Goal: Task Accomplishment & Management: Manage account settings

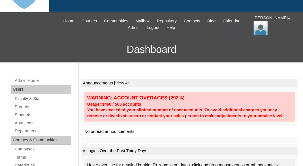
scroll to position [46, 0]
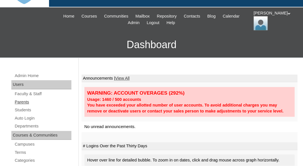
click at [23, 101] on link "Parents" at bounding box center [42, 102] width 57 height 7
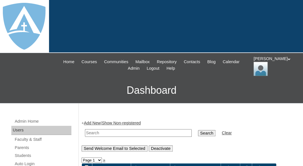
click at [100, 132] on input "text" at bounding box center [138, 133] width 107 height 8
paste input "Janae Collins-Crews"
drag, startPoint x: 99, startPoint y: 132, endPoint x: 149, endPoint y: 131, distance: 49.6
click at [149, 131] on input "Janae Collins-Crews" at bounding box center [138, 133] width 107 height 8
type input "Janae"
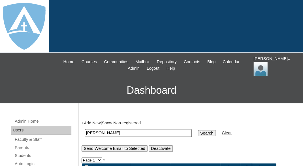
click at [198, 130] on input "Search" at bounding box center [207, 133] width 18 height 6
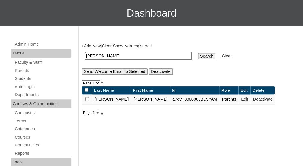
scroll to position [97, 0]
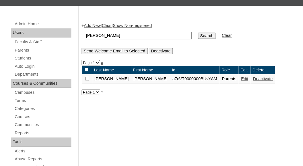
click at [241, 80] on link "Edit" at bounding box center [244, 78] width 7 height 5
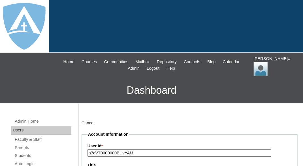
type input "tlambert"
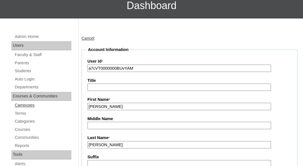
scroll to position [65, 0]
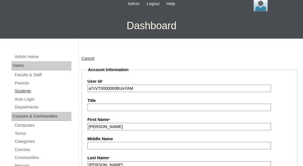
click at [25, 89] on link "Students" at bounding box center [42, 91] width 57 height 7
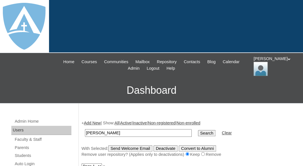
drag, startPoint x: 101, startPoint y: 132, endPoint x: 133, endPoint y: 132, distance: 32.0
click at [133, 132] on input "Aniyah Crews" at bounding box center [138, 133] width 107 height 8
type input "Aniyah"
click at [198, 130] on input "Search" at bounding box center [207, 133] width 18 height 6
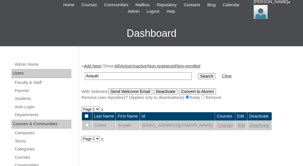
scroll to position [78, 0]
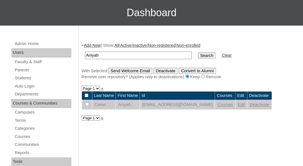
click at [245, 105] on link "Edit" at bounding box center [241, 104] width 7 height 5
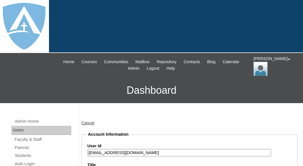
type input "tlambert"
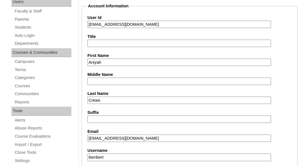
click at [89, 22] on input "[EMAIL_ADDRESS][DOMAIN_NAME]" at bounding box center [180, 25] width 184 height 8
drag, startPoint x: 94, startPoint y: 24, endPoint x: 190, endPoint y: 27, distance: 96.4
click at [190, 27] on input "26aniyah.crews@enlightiumstudent.com" at bounding box center [180, 25] width 184 height 8
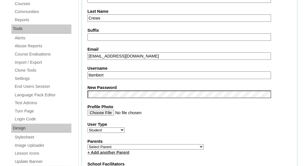
scroll to position [233, 0]
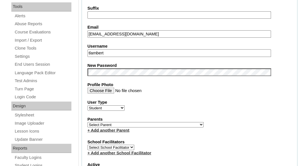
type input "26aniyah.crews@enlightiumstudent.com"
click at [132, 49] on input "tlambert" at bounding box center [180, 53] width 184 height 8
click at [131, 53] on input "tlambert" at bounding box center [180, 53] width 184 height 8
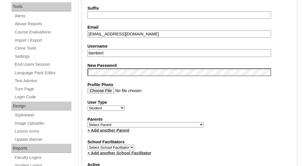
paste input "aniyah.crews@enlightiumstudent.com"
type input "aniyah.crews@enlightiumstudent.com"
click at [167, 125] on div "Parents Select Parent Abbas, Tahani Garcia, Rosa Kaneko, Chad Labourdette, Jess…" at bounding box center [190, 124] width 204 height 17
click at [88, 122] on select "Select Parent Abbas, Tahani Garcia, Rosa Kaneko, Chad Labourdette, Jessica Nich…" at bounding box center [146, 124] width 116 height 5
select select "100882"
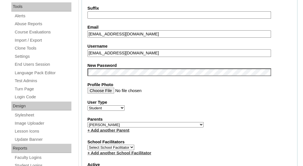
click option "Collins-Crews, Janae" at bounding box center [0, 0] width 0 height 0
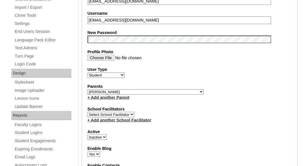
scroll to position [295, 0]
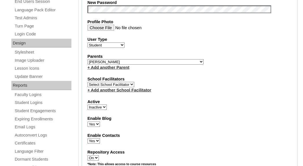
select select "1"
click option "Active" at bounding box center [0, 0] width 0 height 0
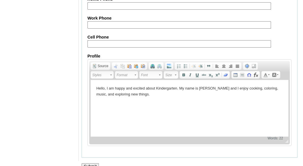
scroll to position [736, 0]
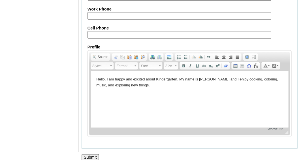
click at [85, 154] on input "Submit" at bounding box center [91, 157] width 18 height 6
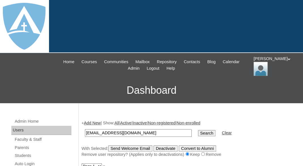
type input "[EMAIL_ADDRESS][DOMAIN_NAME]"
click at [198, 130] on input "Search" at bounding box center [207, 133] width 18 height 6
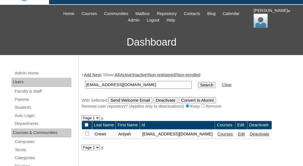
scroll to position [72, 0]
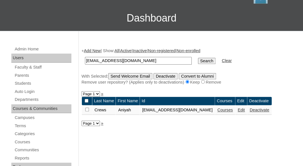
click at [233, 110] on link "Courses" at bounding box center [225, 110] width 16 height 5
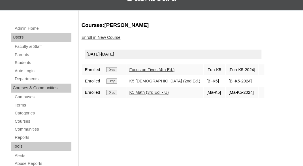
scroll to position [96, 0]
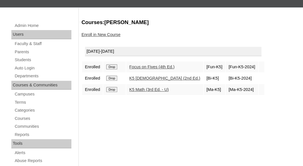
click at [113, 65] on input "Drop" at bounding box center [111, 66] width 11 height 5
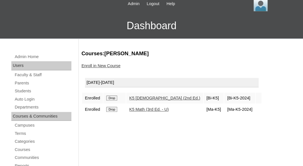
scroll to position [76, 0]
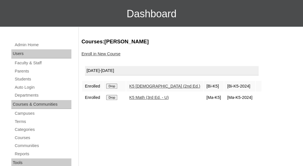
click at [117, 86] on input "Drop" at bounding box center [111, 86] width 11 height 5
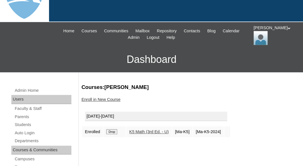
scroll to position [48, 0]
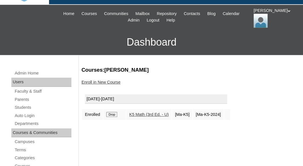
click at [113, 115] on input "Drop" at bounding box center [111, 114] width 11 height 5
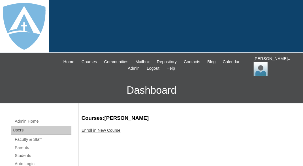
click at [107, 131] on link "Enroll in New Course" at bounding box center [101, 130] width 39 height 5
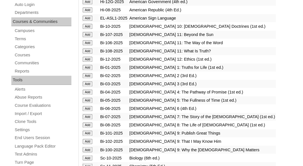
scroll to position [160, 0]
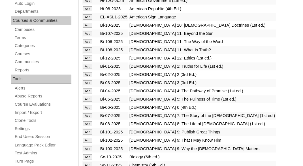
click at [90, 68] on input "Add" at bounding box center [88, 66] width 10 height 5
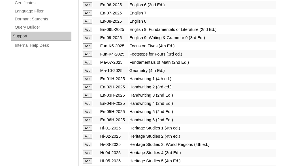
scroll to position [447, 0]
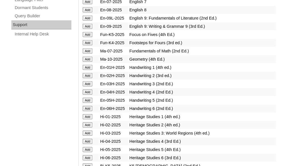
click at [86, 70] on input "Add" at bounding box center [88, 67] width 10 height 5
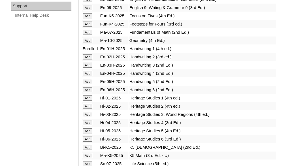
scroll to position [467, 0]
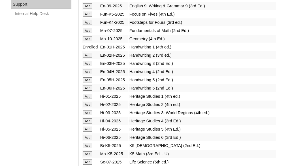
click at [85, 99] on input "Add" at bounding box center [88, 96] width 10 height 5
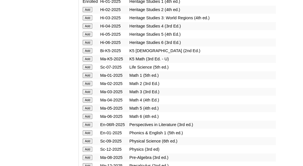
scroll to position [564, 0]
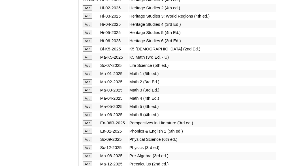
click at [86, 76] on input "Add" at bounding box center [88, 73] width 10 height 5
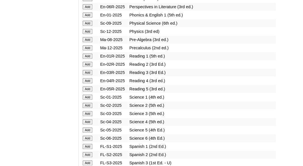
scroll to position [683, 0]
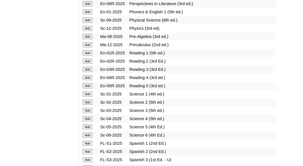
click at [89, 56] on input "Add" at bounding box center [88, 52] width 10 height 5
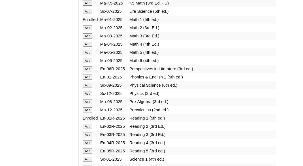
scroll to position [620, 0]
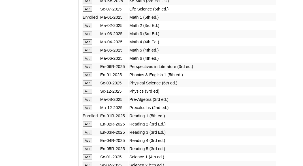
click at [88, 77] on input "Add" at bounding box center [88, 74] width 10 height 5
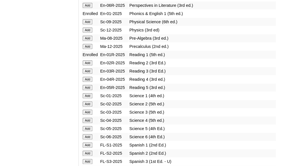
scroll to position [684, 0]
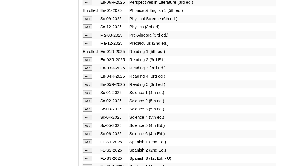
click at [86, 95] on input "Add" at bounding box center [88, 92] width 10 height 5
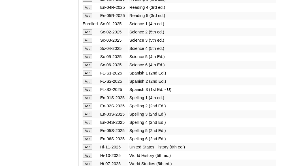
scroll to position [778, 0]
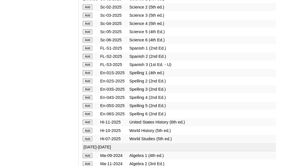
click at [89, 75] on input "Add" at bounding box center [88, 72] width 10 height 5
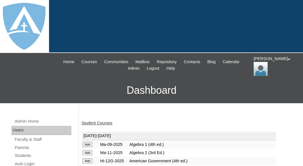
click at [98, 121] on link "Student Courses" at bounding box center [97, 123] width 31 height 5
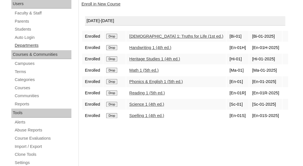
scroll to position [124, 0]
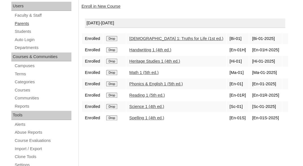
click at [26, 21] on link "Parents" at bounding box center [42, 23] width 57 height 7
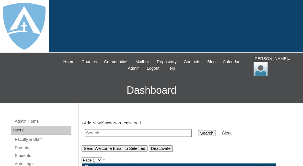
click at [99, 133] on input "text" at bounding box center [138, 133] width 107 height 8
paste input "[PERSON_NAME]"
drag, startPoint x: 103, startPoint y: 131, endPoint x: 80, endPoint y: 130, distance: 22.2
click at [85, 130] on input "[PERSON_NAME]" at bounding box center [138, 133] width 107 height 8
type input "[PERSON_NAME]"
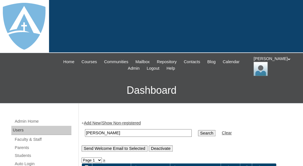
click at [198, 130] on input "Search" at bounding box center [207, 133] width 18 height 6
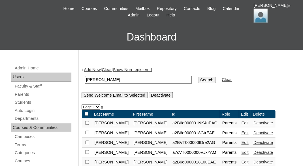
scroll to position [39, 0]
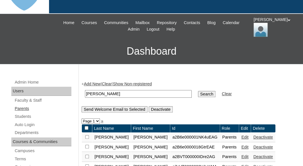
click at [21, 107] on link "Parents" at bounding box center [42, 108] width 57 height 7
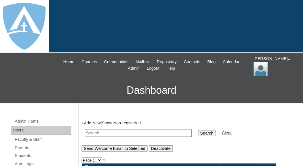
click at [92, 122] on link "Add New" at bounding box center [92, 123] width 17 height 5
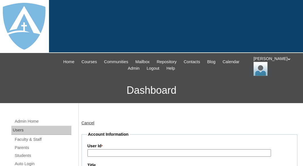
type input "tlambert"
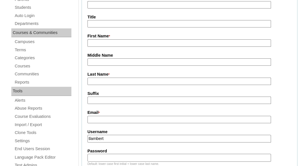
scroll to position [143, 0]
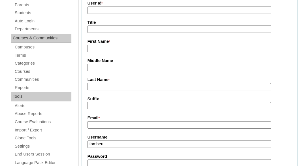
click at [103, 47] on input "First Name *" at bounding box center [180, 49] width 184 height 8
paste input "Claudia Hernandez"
drag, startPoint x: 105, startPoint y: 47, endPoint x: 137, endPoint y: 44, distance: 31.3
click at [137, 45] on input "Claudia Hernandez" at bounding box center [180, 49] width 184 height 8
click at [107, 45] on input "HernanClaudia dez" at bounding box center [180, 49] width 184 height 8
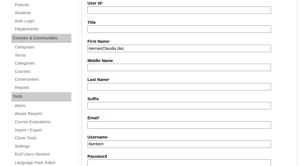
click at [107, 45] on input "HernanClaudia dez" at bounding box center [180, 49] width 184 height 8
paste input "Claudia Hernan"
drag, startPoint x: 106, startPoint y: 48, endPoint x: 136, endPoint y: 48, distance: 30.3
click at [136, 48] on input "Claudia Hernandez" at bounding box center [180, 49] width 184 height 8
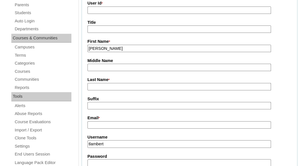
type input "Claudia"
click at [94, 84] on input "Last Name *" at bounding box center [180, 87] width 184 height 8
paste input "Hernandez"
type input "Hernandez"
click at [95, 106] on input "Suffix" at bounding box center [180, 106] width 184 height 8
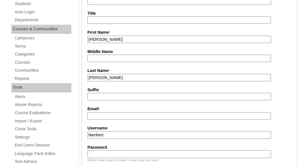
scroll to position [164, 0]
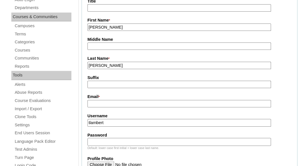
click at [138, 103] on input "Email *" at bounding box center [180, 104] width 184 height 8
paste input "barredo_claudia@yahoo.com"
type input "barredo_claudia@yahoo.com"
click at [132, 122] on input "tlambert" at bounding box center [180, 123] width 184 height 8
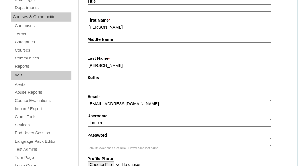
click at [132, 122] on input "tlambert" at bounding box center [180, 123] width 184 height 8
paste input "barredo_claudia@yahoo.com"
type input "barredo_claudia@yahoo.com"
click at [120, 141] on input "Password" at bounding box center [180, 142] width 184 height 8
paste input "barredo_claudia@yahoo.com"
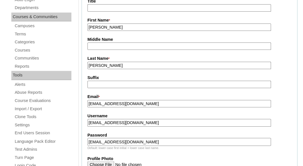
type input "barredo_claudia@yahoo.com"
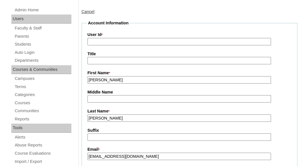
scroll to position [51, 0]
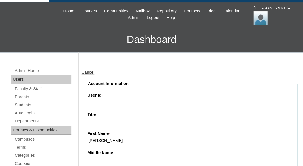
click at [114, 100] on input "User Id *" at bounding box center [180, 103] width 184 height 8
paste input "a7cVT0000000qGLYAY"
type input "a7cVT0000000qGLYAY"
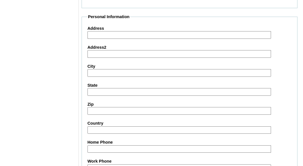
scroll to position [639, 0]
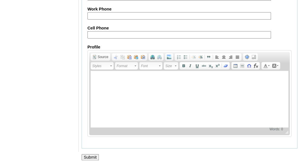
click at [89, 157] on input "Submit" at bounding box center [91, 157] width 18 height 6
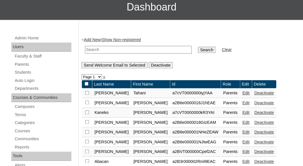
scroll to position [90, 0]
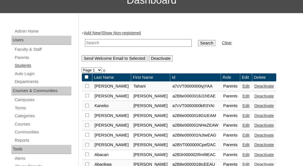
click at [27, 64] on link "Students" at bounding box center [42, 65] width 57 height 7
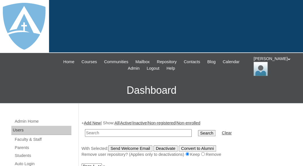
click at [91, 122] on link "Add New" at bounding box center [92, 123] width 17 height 5
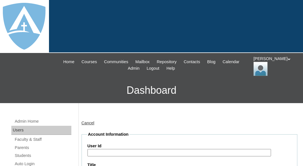
type input "tlambert"
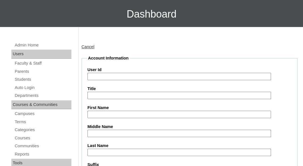
scroll to position [85, 0]
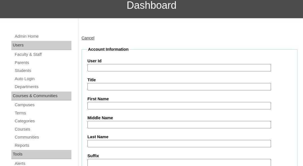
click at [114, 104] on input "First Name" at bounding box center [180, 106] width 184 height 8
paste input "[PERSON_NAME]"
drag, startPoint x: 115, startPoint y: 105, endPoint x: 160, endPoint y: 104, distance: 45.0
click at [160, 104] on input "[PERSON_NAME]" at bounding box center [180, 106] width 184 height 8
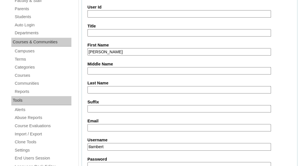
scroll to position [145, 0]
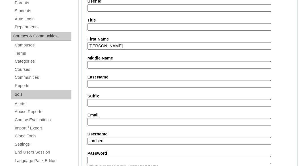
type input "[PERSON_NAME]"
click at [115, 83] on input "Last Name" at bounding box center [180, 84] width 184 height 8
paste input "[PERSON_NAME]"
type input "[PERSON_NAME]"
click at [127, 121] on input "Email" at bounding box center [180, 122] width 184 height 8
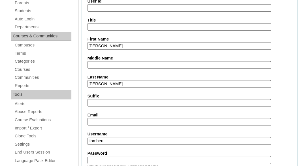
paste input "barredo_claudia@yahoo.com"
type input "barredo_claudia@yahoo.com"
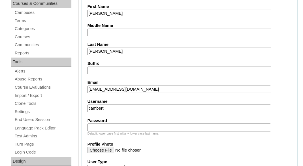
scroll to position [183, 0]
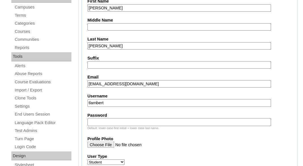
click at [125, 101] on input "tlambert" at bounding box center [180, 103] width 184 height 8
paste input "[PERSON_NAME][EMAIL_ADDRESS][PERSON_NAME][DOMAIN_NAME]"
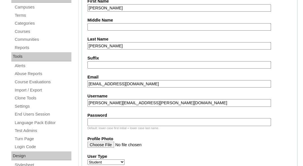
type input "[PERSON_NAME][EMAIL_ADDRESS][PERSON_NAME][DOMAIN_NAME]"
click at [119, 120] on input "Password" at bounding box center [180, 122] width 184 height 8
paste input "[PERSON_NAME][EMAIL_ADDRESS][PERSON_NAME][DOMAIN_NAME]"
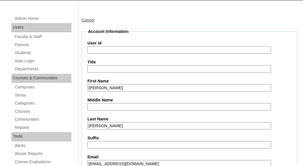
scroll to position [94, 0]
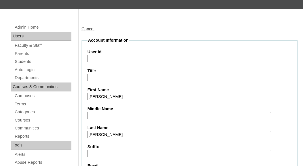
type input "[PERSON_NAME][EMAIL_ADDRESS][PERSON_NAME][DOMAIN_NAME]"
click at [103, 58] on input "User Id" at bounding box center [180, 59] width 184 height 8
paste input "[PERSON_NAME][EMAIL_ADDRESS][PERSON_NAME][DOMAIN_NAME]"
type input "[EMAIL_ADDRESS][DOMAIN_NAME]"
click at [120, 68] on label "Title" at bounding box center [190, 71] width 204 height 6
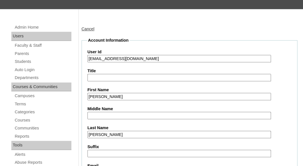
click at [120, 74] on input "Title" at bounding box center [180, 78] width 184 height 8
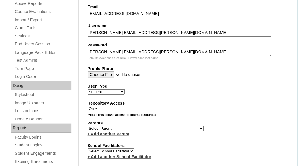
scroll to position [254, 0]
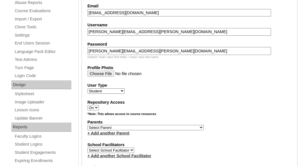
click at [88, 125] on select "Select Parent Abbas, Tahani Garcia, Rosa Kaneko, Chad Labourdette, Jessica Nich…" at bounding box center [146, 127] width 116 height 5
select select "101594"
click option "Hernandez, Claudia" at bounding box center [0, 0] width 0 height 0
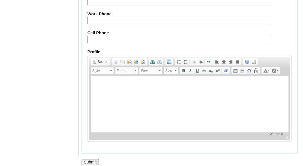
scroll to position [741, 0]
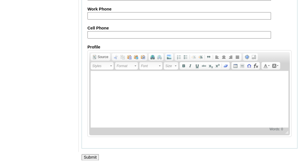
click at [84, 155] on input "Submit" at bounding box center [91, 157] width 18 height 6
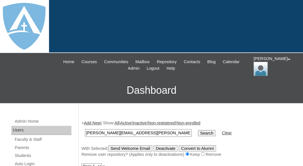
scroll to position [0, 5]
type input "[PERSON_NAME][EMAIL_ADDRESS][PERSON_NAME][DOMAIN_NAME]"
click at [198, 130] on input "Search" at bounding box center [207, 133] width 18 height 6
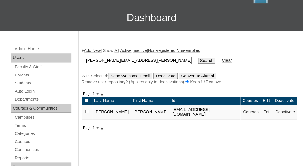
scroll to position [73, 32]
click at [250, 114] on link "Courses" at bounding box center [251, 112] width 16 height 5
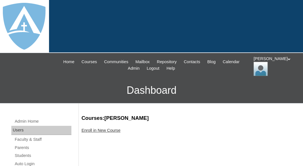
click at [93, 131] on link "Enroll in New Course" at bounding box center [101, 130] width 39 height 5
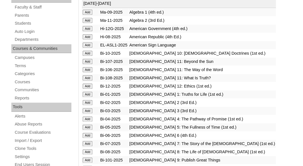
scroll to position [135, 0]
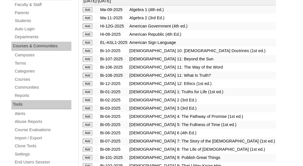
click at [86, 93] on input "Add" at bounding box center [88, 91] width 10 height 5
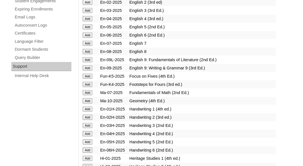
scroll to position [420, 0]
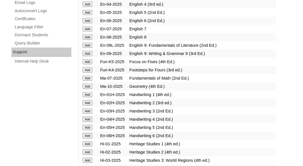
click at [87, 97] on input "Add" at bounding box center [88, 94] width 10 height 5
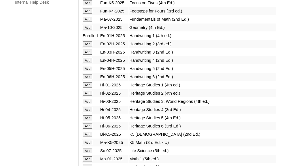
scroll to position [482, 0]
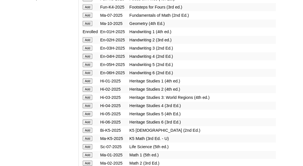
click at [88, 84] on input "Add" at bounding box center [88, 80] width 10 height 5
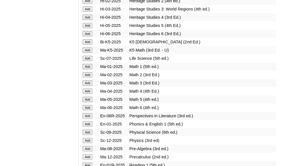
scroll to position [572, 0]
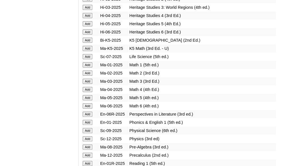
click at [89, 67] on input "Add" at bounding box center [88, 64] width 10 height 5
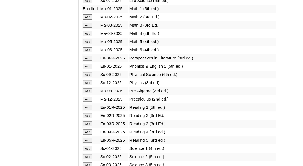
scroll to position [633, 0]
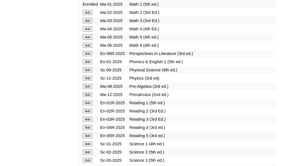
click at [86, 64] on input "Add" at bounding box center [88, 61] width 10 height 5
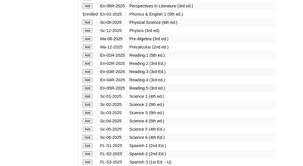
scroll to position [682, 0]
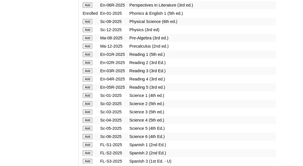
click at [89, 57] on input "Add" at bounding box center [88, 54] width 10 height 5
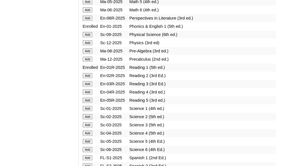
scroll to position [671, 0]
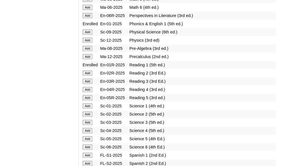
click at [86, 108] on input "Add" at bounding box center [88, 105] width 10 height 5
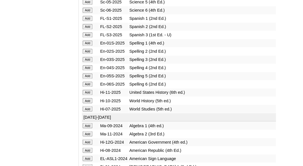
scroll to position [815, 0]
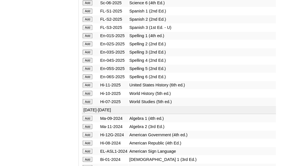
click at [88, 38] on input "Add" at bounding box center [88, 35] width 10 height 5
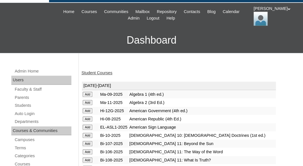
scroll to position [56, 0]
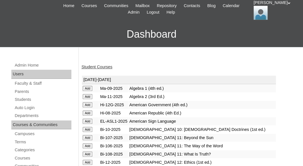
click at [104, 65] on link "Student Courses" at bounding box center [97, 67] width 31 height 5
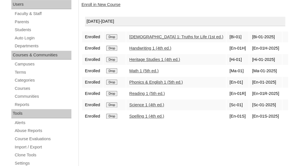
scroll to position [131, 0]
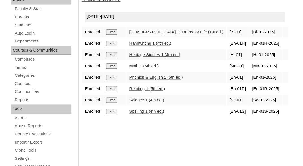
click at [24, 16] on link "Parents" at bounding box center [42, 17] width 57 height 7
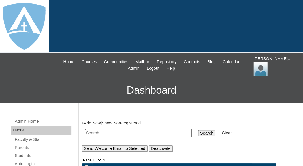
click at [97, 131] on input "text" at bounding box center [138, 133] width 107 height 8
paste input "[PERSON_NAME]"
drag, startPoint x: 108, startPoint y: 131, endPoint x: 74, endPoint y: 127, distance: 34.4
click at [85, 129] on input "[PERSON_NAME]" at bounding box center [138, 133] width 107 height 8
type input "[PERSON_NAME]"
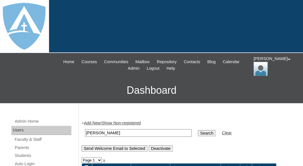
click at [198, 130] on input "Search" at bounding box center [207, 133] width 18 height 6
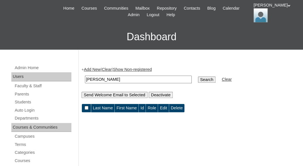
scroll to position [88, 0]
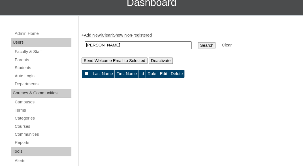
click at [92, 34] on link "Add New" at bounding box center [92, 35] width 17 height 5
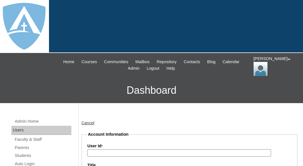
type input "tlambert"
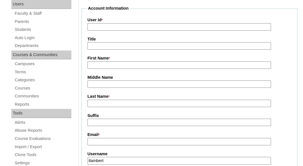
click at [104, 66] on input "First Name *" at bounding box center [180, 65] width 184 height 8
paste input "[PERSON_NAME]"
drag, startPoint x: 111, startPoint y: 64, endPoint x: 129, endPoint y: 62, distance: 17.3
click at [129, 63] on input "Mariangeli Nivar" at bounding box center [180, 65] width 184 height 8
type input "Mariangeli"
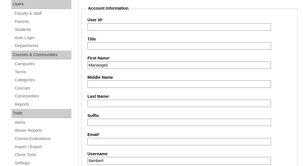
click at [108, 103] on input "Last Name *" at bounding box center [180, 104] width 184 height 8
paste input "[PERSON_NAME]"
type input "[PERSON_NAME]"
click at [107, 120] on input "Suffix" at bounding box center [180, 123] width 184 height 8
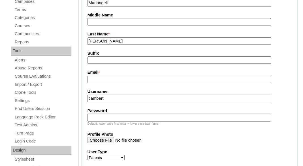
scroll to position [202, 0]
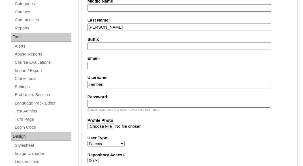
click at [112, 69] on fieldset "Account Information User Id * Title First Name * Mariangeli Middle Name Last Na…" at bounding box center [190, 109] width 216 height 360
click at [112, 63] on input "Email *" at bounding box center [180, 66] width 184 height 8
paste input "mariangelinivar@yahoo.com"
type input "mariangelinivar@yahoo.com"
click at [112, 84] on input "tlambert" at bounding box center [180, 85] width 184 height 8
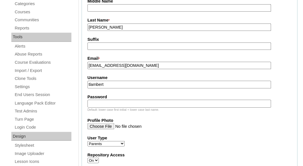
click at [112, 84] on input "tlambert" at bounding box center [180, 85] width 184 height 8
paste input "mariangelinivar@yahoo.com"
type input "mariangelinivar@yahoo.com"
click at [107, 103] on input "Password" at bounding box center [180, 104] width 184 height 8
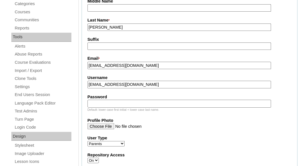
paste input "mariangelinivar@yahoo.com"
type input "mariangelinivar@yahoo.com"
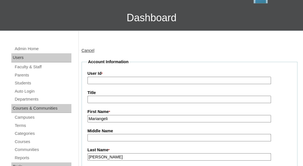
scroll to position [82, 0]
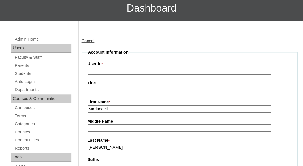
click at [105, 70] on input "User Id *" at bounding box center [180, 71] width 184 height 8
paste input "a7cVT0000000qHxYAI"
type input "a7cVT0000000qHxYAI"
click at [116, 61] on label "User Id *" at bounding box center [190, 64] width 204 height 6
click at [116, 67] on input "a7cVT0000000qHxYAI" at bounding box center [180, 71] width 184 height 8
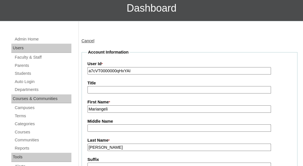
click at [120, 52] on legend "Account Information" at bounding box center [109, 52] width 42 height 6
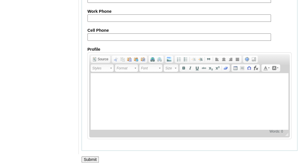
scroll to position [639, 0]
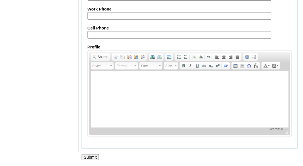
click at [88, 155] on input "Submit" at bounding box center [91, 157] width 18 height 6
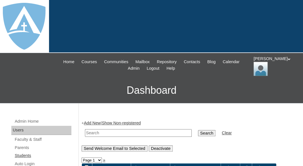
click at [26, 153] on link "Students" at bounding box center [42, 155] width 57 height 7
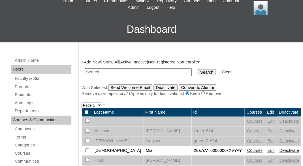
scroll to position [76, 0]
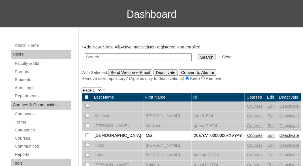
click at [93, 47] on link "Add New" at bounding box center [92, 47] width 17 height 5
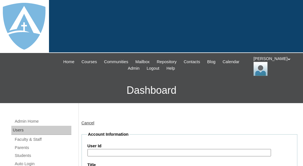
type input "tlambert"
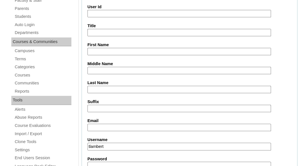
scroll to position [153, 0]
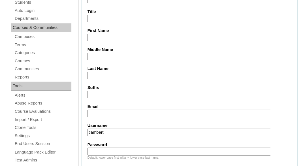
click at [105, 39] on input "First Name" at bounding box center [180, 38] width 184 height 8
paste input "Isabella Nivar"
drag, startPoint x: 107, startPoint y: 35, endPoint x: 122, endPoint y: 35, distance: 14.7
click at [122, 35] on input "Isabella Nivar" at bounding box center [180, 38] width 184 height 8
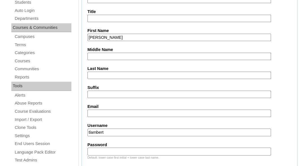
type input "Isabella"
click at [103, 73] on input "Last Name" at bounding box center [180, 76] width 184 height 8
paste input "Nivar"
type input "Nivar"
click at [102, 92] on input "Suffix" at bounding box center [180, 95] width 184 height 8
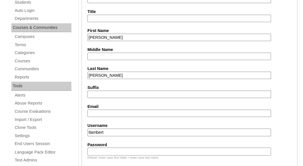
click at [99, 111] on input "Email" at bounding box center [180, 114] width 184 height 8
paste input "mariangelinivar@yahoo.com"
type input "mariangelinivar@yahoo.com"
click at [120, 132] on input "tlambert" at bounding box center [180, 133] width 184 height 8
click at [120, 132] on input "tlambert" at bounding box center [180, 132] width 184 height 8
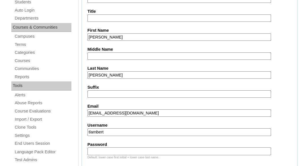
click at [120, 132] on input "tlambert" at bounding box center [180, 132] width 184 height 8
paste input "[PERSON_NAME][EMAIL_ADDRESS][PERSON_NAME][DOMAIN_NAME]"
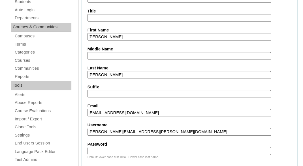
scroll to position [179, 0]
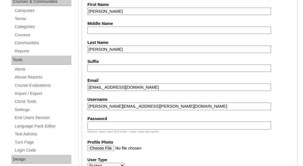
type input "[PERSON_NAME][EMAIL_ADDRESS][PERSON_NAME][DOMAIN_NAME]"
click at [121, 124] on input "Password" at bounding box center [180, 126] width 184 height 8
paste input "[PERSON_NAME][EMAIL_ADDRESS][PERSON_NAME][DOMAIN_NAME]"
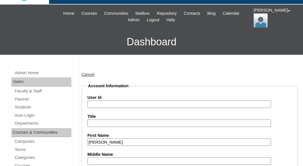
scroll to position [40, 0]
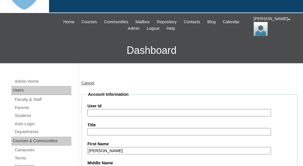
type input "[PERSON_NAME][EMAIL_ADDRESS][PERSON_NAME][DOMAIN_NAME]"
click at [103, 111] on input "User Id" at bounding box center [180, 113] width 184 height 8
paste input "isabella.nivar@enlightiumstudent.com"
type input "26isabella.nivar@enlightiumstudent.com"
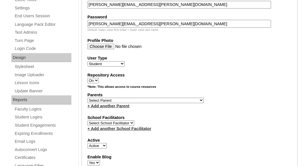
scroll to position [288, 0]
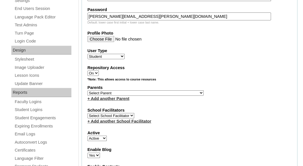
click at [88, 90] on select "Select Parent Abbas, Tahani Garcia, Rosa Kaneko, Chad Labourdette, Jessica Nich…" at bounding box center [146, 92] width 116 height 5
select select "101596"
click option "Nivar, Mariangeli" at bounding box center [0, 0] width 0 height 0
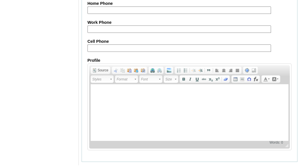
scroll to position [741, 0]
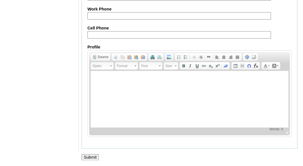
click at [90, 156] on input "Submit" at bounding box center [91, 157] width 18 height 6
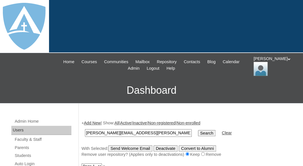
type input "[PERSON_NAME][EMAIL_ADDRESS][PERSON_NAME][DOMAIN_NAME]"
click at [198, 130] on input "Search" at bounding box center [207, 133] width 18 height 6
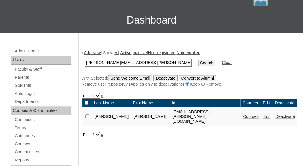
scroll to position [71, 0]
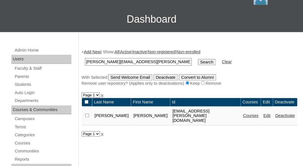
click at [243, 113] on link "Courses" at bounding box center [251, 115] width 16 height 5
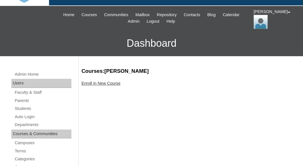
scroll to position [54, 0]
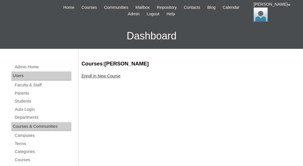
click at [115, 76] on link "Enroll in New Course" at bounding box center [101, 76] width 39 height 5
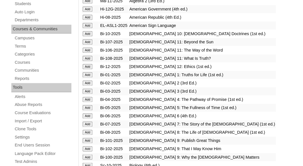
scroll to position [159, 0]
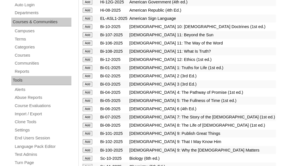
click at [88, 78] on input "Add" at bounding box center [88, 75] width 10 height 5
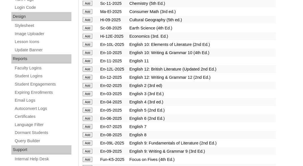
scroll to position [329, 0]
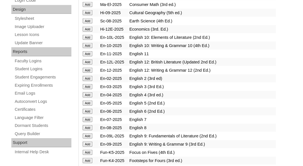
click at [89, 81] on input "Add" at bounding box center [88, 78] width 10 height 5
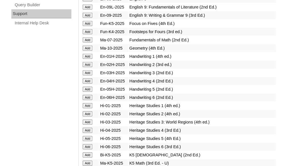
scroll to position [465, 0]
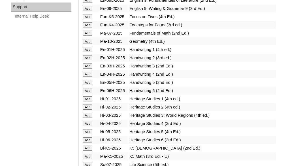
click at [84, 110] on input "Add" at bounding box center [88, 107] width 10 height 5
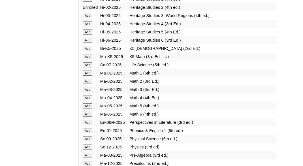
scroll to position [567, 0]
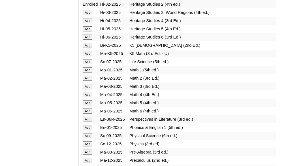
click at [88, 81] on input "Add" at bounding box center [88, 78] width 10 height 5
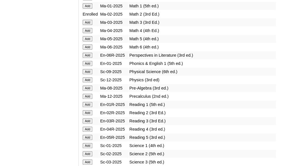
scroll to position [644, 0]
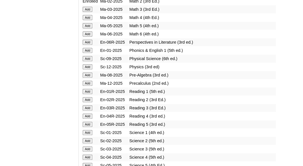
click at [89, 102] on input "Add" at bounding box center [88, 99] width 10 height 5
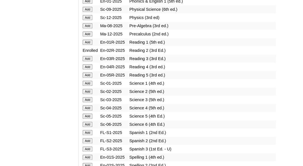
scroll to position [700, 0]
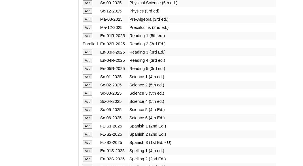
click at [89, 88] on input "Add" at bounding box center [88, 84] width 10 height 5
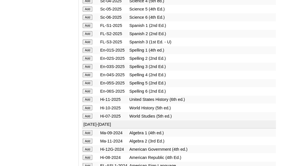
scroll to position [802, 0]
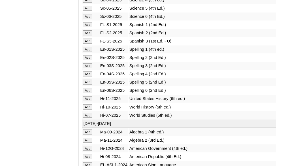
click at [84, 60] on input "Add" at bounding box center [88, 57] width 10 height 5
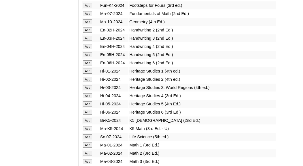
scroll to position [1291, 0]
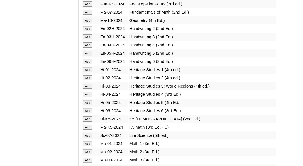
click at [87, 31] on input "Add" at bounding box center [88, 28] width 10 height 5
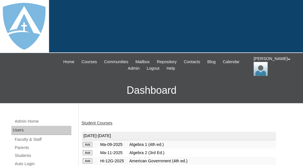
click at [93, 122] on link "Student Courses" at bounding box center [97, 123] width 31 height 5
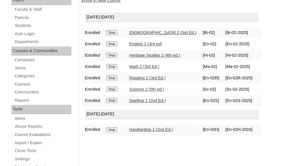
scroll to position [135, 0]
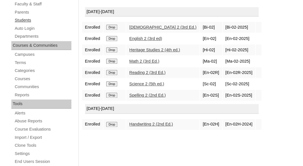
click at [25, 19] on link "Students" at bounding box center [42, 20] width 57 height 7
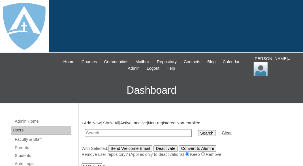
click at [93, 122] on link "Add New" at bounding box center [92, 123] width 17 height 5
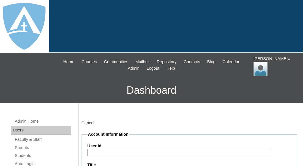
type input "tlambert"
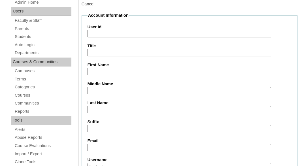
scroll to position [135, 0]
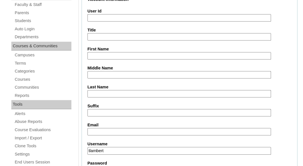
click at [108, 54] on input "First Name" at bounding box center [180, 56] width 184 height 8
paste input "Eliana Nivar"
drag, startPoint x: 103, startPoint y: 55, endPoint x: 132, endPoint y: 55, distance: 28.9
click at [132, 55] on input "Eliana Nivar" at bounding box center [180, 56] width 184 height 8
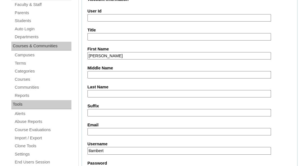
type input "Eliana"
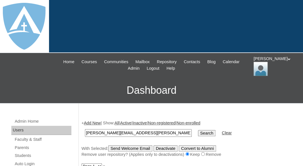
type input "[PERSON_NAME][EMAIL_ADDRESS][PERSON_NAME][DOMAIN_NAME]"
click at [198, 130] on input "Search" at bounding box center [207, 133] width 18 height 6
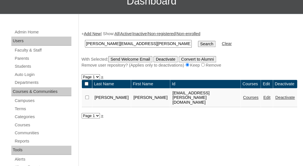
scroll to position [90, 0]
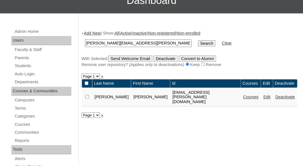
click at [243, 95] on link "Courses" at bounding box center [251, 97] width 16 height 5
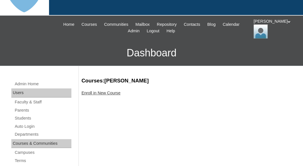
scroll to position [41, 0]
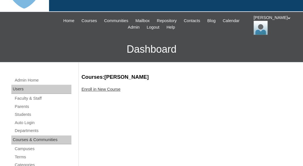
click at [99, 88] on link "Enroll in New Course" at bounding box center [101, 89] width 39 height 5
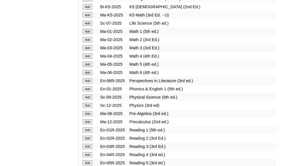
scroll to position [615, 0]
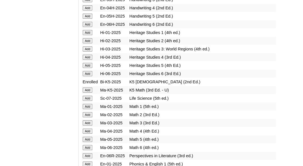
scroll to position [533, 0]
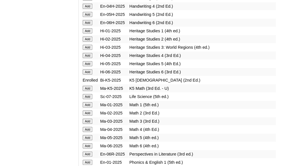
click at [86, 91] on input "Add" at bounding box center [88, 88] width 10 height 5
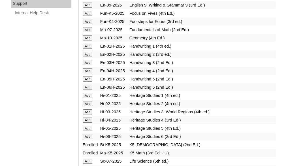
scroll to position [467, 0]
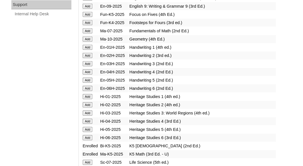
click at [85, 17] on input "Add" at bounding box center [88, 14] width 10 height 5
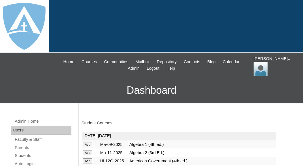
click at [92, 122] on link "Student Courses" at bounding box center [97, 123] width 31 height 5
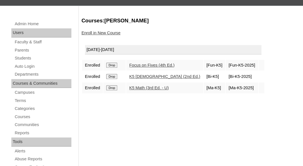
scroll to position [98, 0]
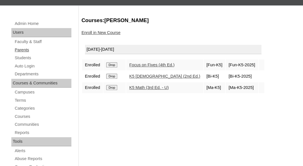
click at [21, 46] on link "Parents" at bounding box center [42, 49] width 57 height 7
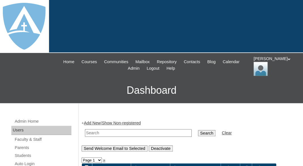
click at [98, 133] on input "text" at bounding box center [138, 133] width 107 height 8
paste input "[PERSON_NAME]"
drag, startPoint x: 106, startPoint y: 131, endPoint x: 135, endPoint y: 132, distance: 28.6
click at [135, 132] on input "[PERSON_NAME]" at bounding box center [138, 133] width 107 height 8
type input "Shymyra"
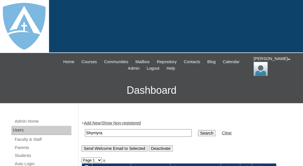
click at [198, 130] on input "Search" at bounding box center [207, 133] width 18 height 6
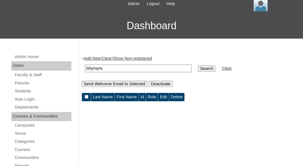
scroll to position [76, 0]
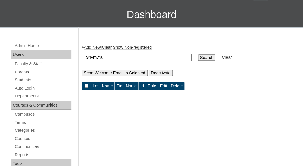
click at [23, 70] on link "Parents" at bounding box center [42, 72] width 57 height 7
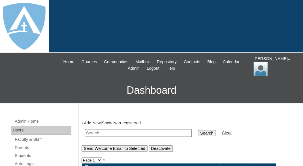
click at [96, 121] on link "Add New" at bounding box center [92, 123] width 17 height 5
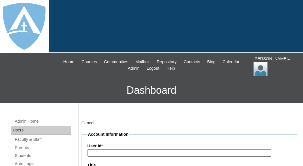
type input "tlambert"
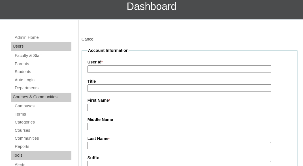
scroll to position [146, 0]
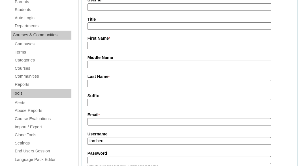
click at [101, 47] on input "First Name *" at bounding box center [180, 46] width 184 height 8
paste input "Shymyra Owens"
drag, startPoint x: 109, startPoint y: 45, endPoint x: 126, endPoint y: 45, distance: 17.0
click at [126, 45] on input "Shymyra Owens" at bounding box center [180, 46] width 184 height 8
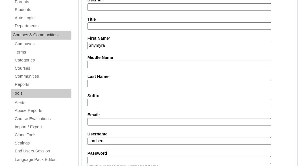
type input "Shymyra"
click at [103, 81] on input "Last Name *" at bounding box center [180, 84] width 184 height 8
paste input "Owens"
type input "Owens"
click at [101, 104] on input "Suffix" at bounding box center [180, 103] width 184 height 8
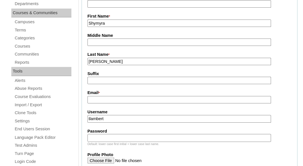
scroll to position [170, 0]
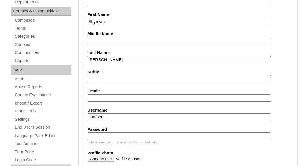
click at [112, 95] on input "Email *" at bounding box center [180, 98] width 184 height 8
paste input "shymyra20@gmail.com"
type input "shymyra20@gmail.com"
click at [117, 116] on input "tlambert" at bounding box center [180, 117] width 184 height 8
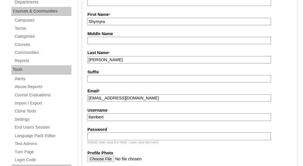
click at [117, 116] on input "tlambert" at bounding box center [180, 117] width 184 height 8
paste input "shymyra20@gmail.com"
type input "shymyra20@gmail.com"
click at [110, 135] on input "Password" at bounding box center [180, 136] width 184 height 8
paste input "shymyra20@gmail.com"
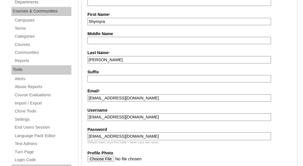
type input "shymyra20@gmail.com"
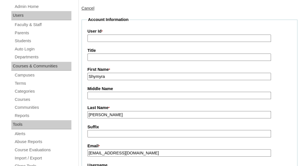
scroll to position [101, 0]
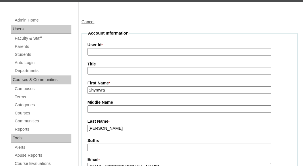
click at [105, 53] on input "User Id *" at bounding box center [180, 52] width 184 height 8
paste input "a7cVT0000000qQ1YAI"
type input "a7cVT0000000qQ1YAI"
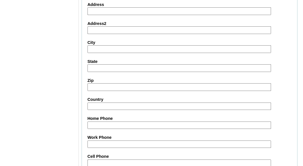
scroll to position [639, 0]
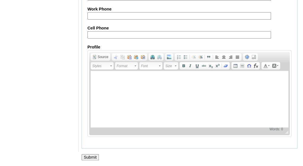
click at [88, 157] on input "Submit" at bounding box center [91, 157] width 18 height 6
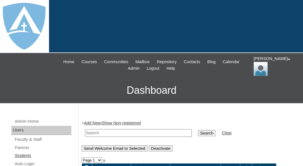
click at [24, 157] on link "Students" at bounding box center [42, 155] width 57 height 7
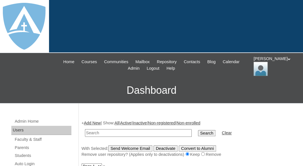
click at [90, 124] on link "Add New" at bounding box center [92, 123] width 17 height 5
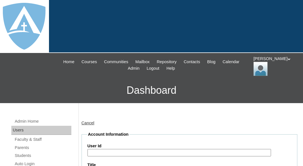
type input "tlambert"
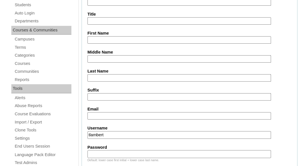
scroll to position [164, 0]
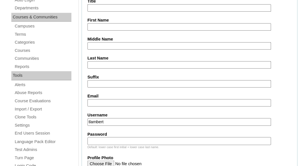
click at [106, 24] on input "First Name" at bounding box center [180, 27] width 184 height 8
paste input "[PERSON_NAME]"
drag, startPoint x: 115, startPoint y: 24, endPoint x: 136, endPoint y: 25, distance: 21.5
click at [136, 25] on input "[PERSON_NAME]" at bounding box center [180, 27] width 184 height 8
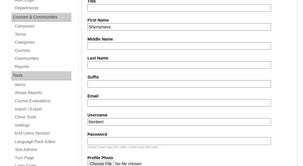
type input "Shymyriana"
click at [109, 62] on input "Last Name" at bounding box center [180, 65] width 184 height 8
paste input "[PERSON_NAME]"
type input "[PERSON_NAME]"
click at [105, 101] on input "Email" at bounding box center [180, 103] width 184 height 8
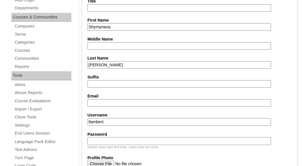
paste input "shymyra20@gmail.com"
type input "shymyra20@gmail.com"
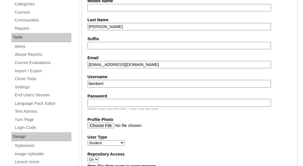
scroll to position [210, 0]
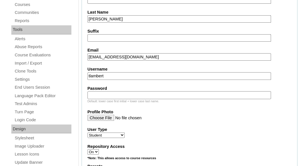
click at [124, 76] on input "tlambert" at bounding box center [180, 76] width 184 height 8
paste input "shymyriana.owens@enlightiumstudent.com"
type input "shymyriana.owens@enlightiumstudent.com"
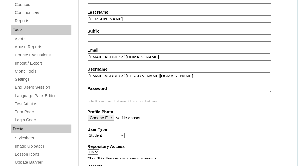
click at [119, 93] on input "Password" at bounding box center [180, 95] width 184 height 8
paste input "shymyriana.owens@enlightiumstudent.com"
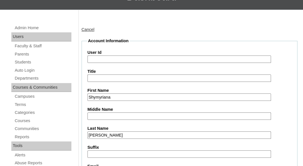
scroll to position [92, 0]
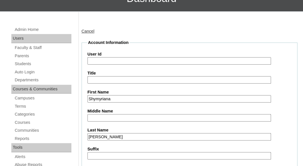
type input "shymyriana.owens@enlightiumstudent.com"
click at [105, 58] on input "User Id" at bounding box center [180, 61] width 184 height 8
paste input "shymyriana.owens@enlightiumstudent.com"
type input "26shymyriana.owens@enlightiumstudent.com"
click at [110, 76] on input "Title" at bounding box center [180, 80] width 184 height 8
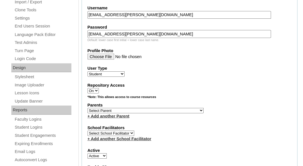
scroll to position [278, 0]
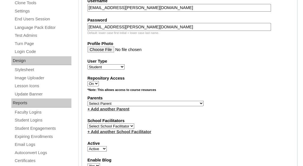
click at [88, 101] on select "Select Parent Abbas, Tahani Garcia, Rosa Kaneko, Chad Labourdette, Jessica Nich…" at bounding box center [146, 103] width 116 height 5
select select "101599"
click option "Owens, Shymyra" at bounding box center [0, 0] width 0 height 0
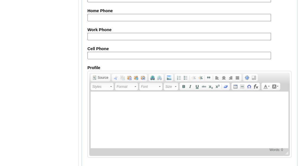
scroll to position [741, 0]
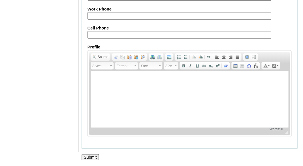
click at [93, 156] on input "Submit" at bounding box center [91, 157] width 18 height 6
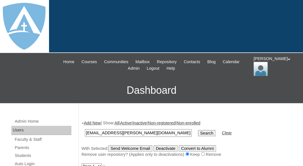
type input "[EMAIL_ADDRESS][PERSON_NAME][DOMAIN_NAME]"
click at [198, 130] on input "Search" at bounding box center [207, 133] width 18 height 6
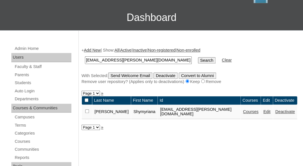
scroll to position [74, 0]
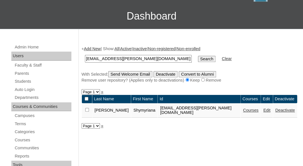
click at [249, 112] on link "Courses" at bounding box center [251, 110] width 16 height 5
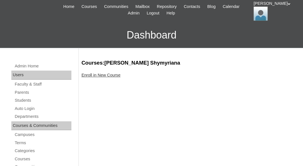
scroll to position [84, 0]
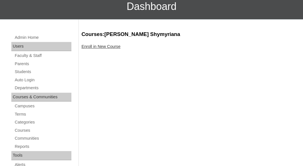
click at [110, 46] on link "Enroll in New Course" at bounding box center [101, 46] width 39 height 5
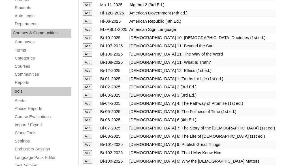
scroll to position [153, 0]
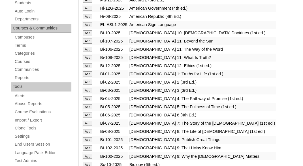
click at [88, 82] on input "Add" at bounding box center [88, 82] width 10 height 5
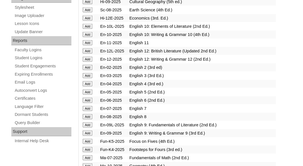
scroll to position [341, 0]
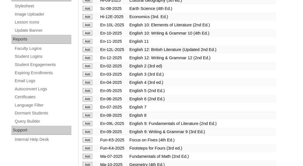
click at [88, 69] on input "Add" at bounding box center [88, 65] width 10 height 5
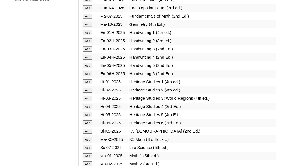
scroll to position [485, 0]
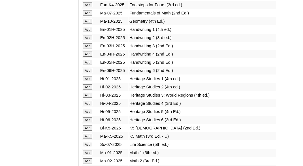
click at [88, 90] on input "Add" at bounding box center [88, 86] width 10 height 5
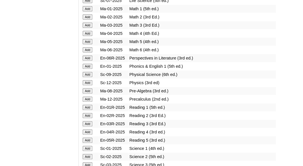
scroll to position [627, 0]
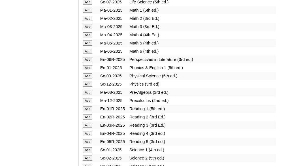
click at [89, 21] on input "Add" at bounding box center [88, 18] width 10 height 5
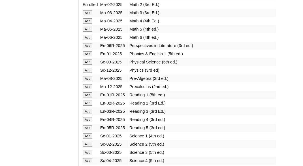
scroll to position [652, 0]
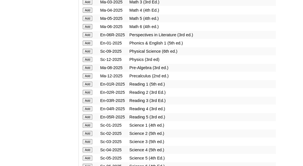
click at [87, 95] on input "Add" at bounding box center [88, 92] width 10 height 5
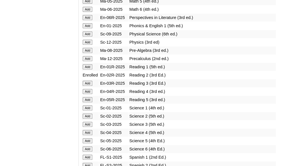
scroll to position [676, 0]
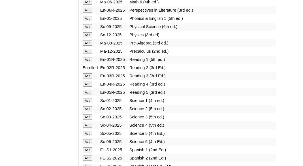
click at [85, 111] on input "Add" at bounding box center [88, 108] width 10 height 5
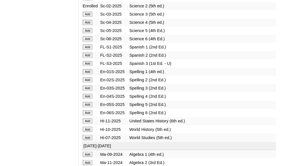
scroll to position [780, 0]
click at [86, 82] on input "Add" at bounding box center [88, 79] width 10 height 5
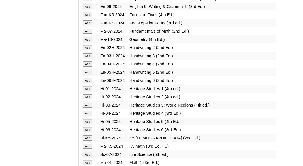
scroll to position [1276, 0]
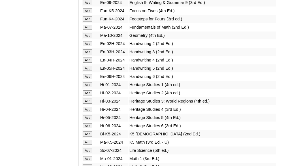
click at [87, 46] on input "Add" at bounding box center [88, 43] width 10 height 5
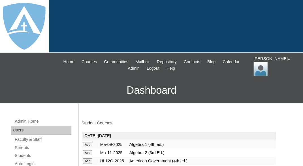
click at [105, 122] on link "Student Courses" at bounding box center [97, 123] width 31 height 5
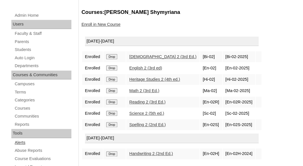
scroll to position [74, 0]
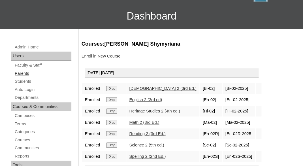
click at [25, 73] on link "Parents" at bounding box center [42, 73] width 57 height 7
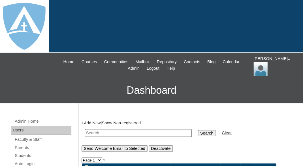
click at [89, 121] on link "Add New" at bounding box center [92, 123] width 17 height 5
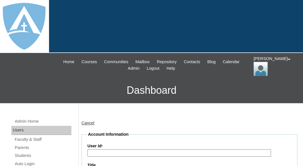
type input "tlambert"
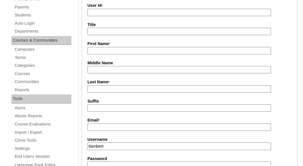
scroll to position [144, 0]
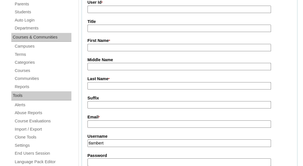
click at [103, 48] on input "First Name *" at bounding box center [180, 48] width 184 height 8
paste input "Sara Nelson"
drag, startPoint x: 101, startPoint y: 46, endPoint x: 138, endPoint y: 49, distance: 37.5
click at [139, 50] on input "Sara Nelson" at bounding box center [180, 48] width 184 height 8
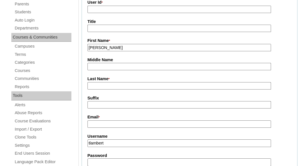
type input "[PERSON_NAME]"
click at [106, 84] on input "Last Name *" at bounding box center [180, 86] width 184 height 8
paste input "Nelson"
type input "Nelson"
click at [105, 122] on input "Email *" at bounding box center [180, 124] width 184 height 8
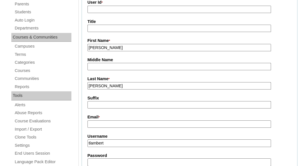
paste input "[EMAIL_ADDRESS][DOMAIN_NAME]"
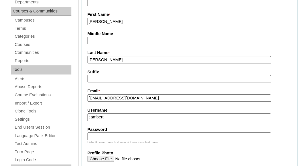
scroll to position [171, 0]
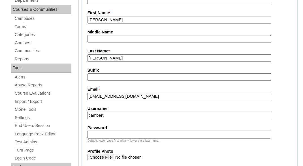
type input "saracoe7@gmail.com"
click at [118, 115] on input "tlambert" at bounding box center [180, 116] width 184 height 8
paste input "saracoe7@gmail.com"
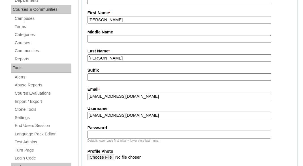
type input "saracoe7@gmail.com"
click at [117, 131] on input "Password" at bounding box center [180, 135] width 184 height 8
paste input "saracoe7@gmail.com"
type input "saracoe7@gmail.com"
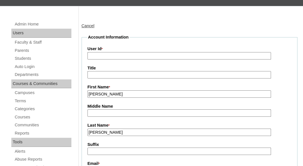
scroll to position [71, 0]
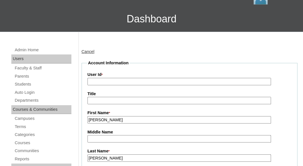
click at [117, 81] on input "User Id *" at bounding box center [180, 82] width 184 height 8
paste input "a7cVT0000000L9JYAU"
type input "a7cVT0000000L9JYAU"
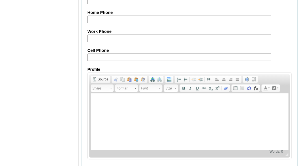
scroll to position [639, 0]
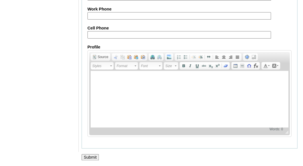
click at [87, 154] on input "Submit" at bounding box center [91, 157] width 18 height 6
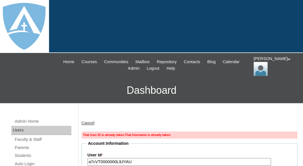
type input "tlambert"
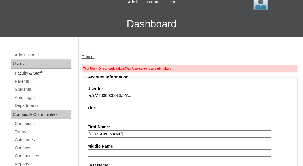
scroll to position [72, 0]
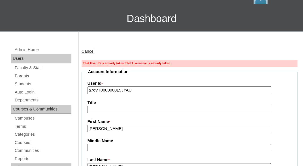
click at [24, 75] on link "Parents" at bounding box center [42, 76] width 57 height 7
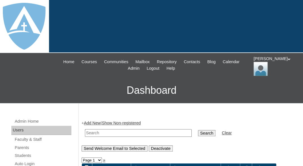
click at [95, 131] on input "text" at bounding box center [138, 133] width 107 height 8
paste input "a7cVT0000000L9JYAU"
type input "a7cVT0000000L9JYAU"
click at [198, 130] on input "Search" at bounding box center [207, 133] width 18 height 6
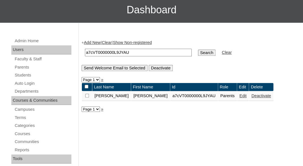
scroll to position [93, 0]
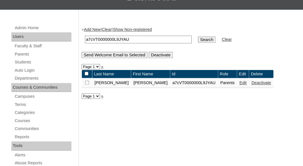
click at [239, 84] on link "Edit" at bounding box center [242, 82] width 7 height 5
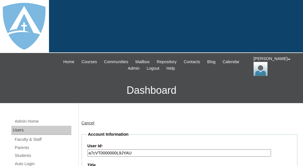
type input "tlambert"
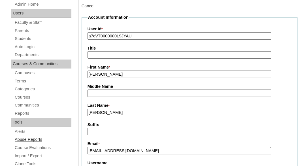
scroll to position [59, 0]
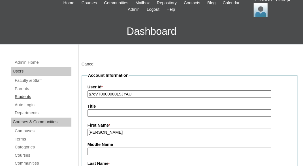
click at [25, 96] on link "Students" at bounding box center [42, 96] width 57 height 7
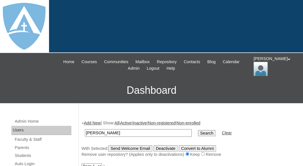
drag, startPoint x: 103, startPoint y: 132, endPoint x: 117, endPoint y: 132, distance: 14.2
click at [117, 132] on input "Jasmine Nelson" at bounding box center [138, 133] width 107 height 8
type input "[PERSON_NAME]"
click at [198, 130] on input "Search" at bounding box center [207, 133] width 18 height 6
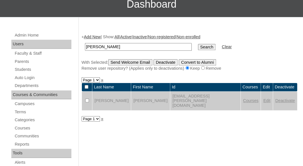
scroll to position [120, 0]
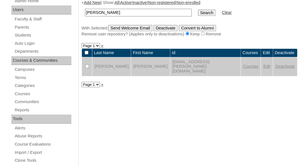
click at [263, 67] on link "Edit" at bounding box center [266, 66] width 7 height 5
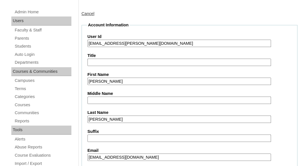
drag, startPoint x: 94, startPoint y: 41, endPoint x: 183, endPoint y: 43, distance: 88.7
click at [183, 43] on input "[EMAIL_ADDRESS][PERSON_NAME][DOMAIN_NAME]" at bounding box center [180, 44] width 184 height 8
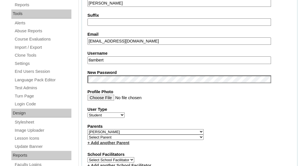
scroll to position [232, 0]
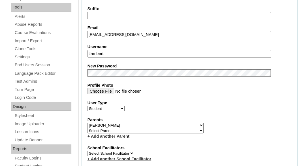
click at [115, 53] on input "tlambert" at bounding box center [180, 54] width 184 height 8
paste input "jasmine.nelson@enlightiumstudent.com"
type input "jasmine.nelson@enlightiumstudent.com"
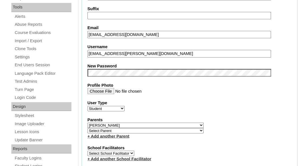
click at [115, 58] on fieldset "Account Information User Id 26jasmine.nelson@enlightiumstudent.com Title First …" at bounding box center [190, 128] width 216 height 459
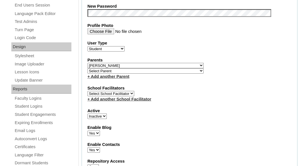
scroll to position [295, 0]
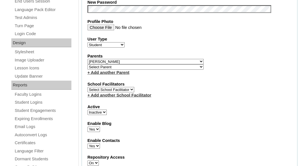
select select "1"
click option "Active" at bounding box center [0, 0] width 0 height 0
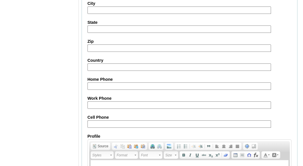
scroll to position [743, 0]
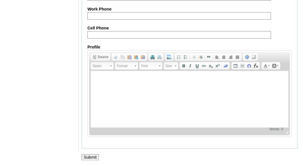
click at [90, 155] on input "Submit" at bounding box center [91, 157] width 18 height 6
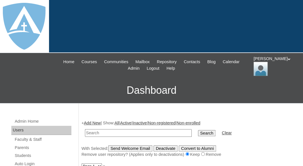
click at [118, 133] on input "text" at bounding box center [138, 133] width 107 height 8
paste input "[EMAIL_ADDRESS][PERSON_NAME][DOMAIN_NAME]"
type input "[EMAIL_ADDRESS][PERSON_NAME][DOMAIN_NAME]"
click at [198, 130] on input "Search" at bounding box center [207, 133] width 18 height 6
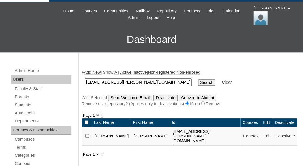
scroll to position [90, 0]
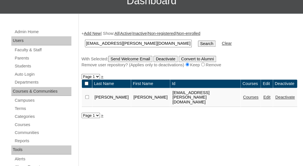
click at [247, 97] on link "Courses" at bounding box center [251, 97] width 16 height 5
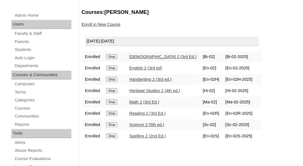
scroll to position [111, 0]
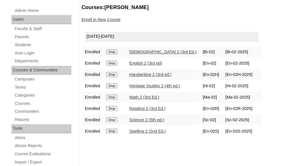
click at [112, 76] on input "Drop" at bounding box center [111, 74] width 11 height 5
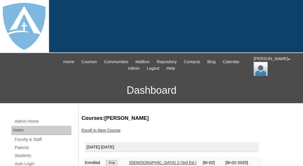
click at [100, 130] on link "Enroll in New Course" at bounding box center [101, 130] width 39 height 5
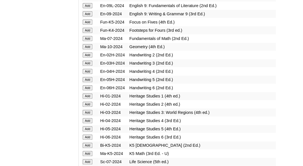
scroll to position [1265, 0]
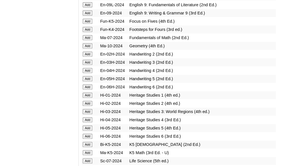
click at [87, 57] on input "Add" at bounding box center [88, 54] width 10 height 5
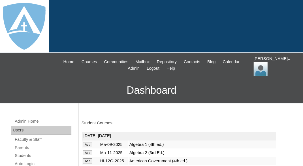
click at [95, 121] on link "Student Courses" at bounding box center [97, 123] width 31 height 5
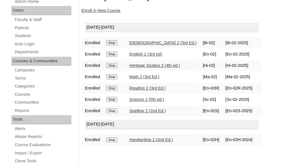
scroll to position [121, 0]
